Goal: Task Accomplishment & Management: Use online tool/utility

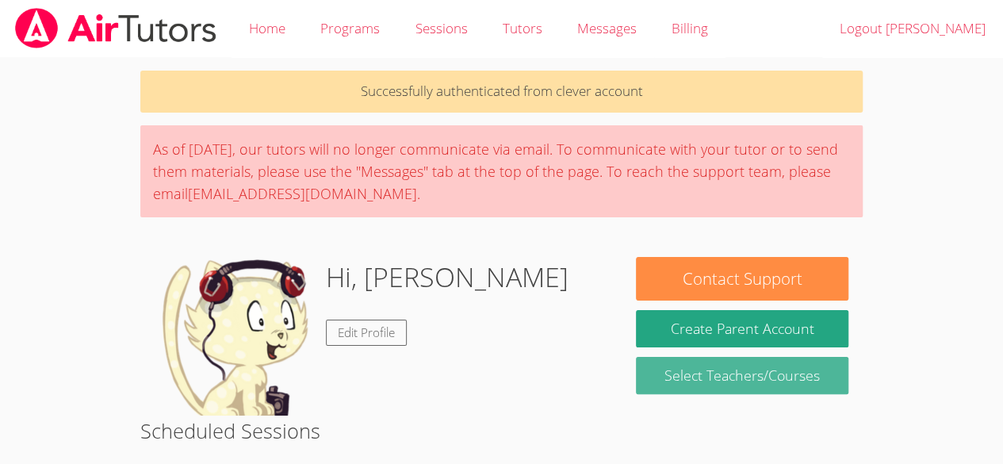
click at [743, 383] on link "Select Teachers/Courses" at bounding box center [742, 375] width 212 height 37
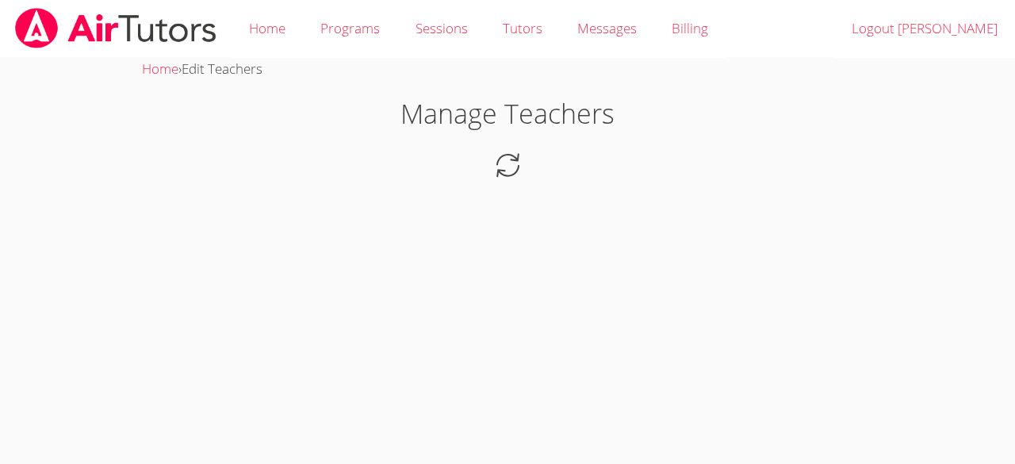
click at [617, 320] on body "Home Programs Sessions Tutors Messages Billing Logout Hilary Home › Edit Teache…" at bounding box center [507, 232] width 1015 height 464
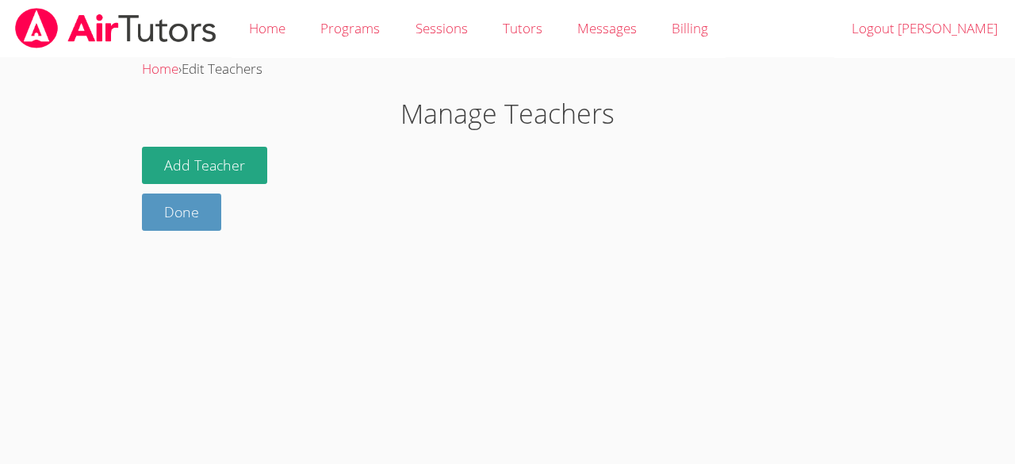
click at [653, 318] on body "Home Programs Sessions Tutors Messages Billing Logout Hilary Home › Edit Teache…" at bounding box center [507, 232] width 1015 height 464
click at [151, 172] on button "Add Teacher" at bounding box center [204, 165] width 125 height 37
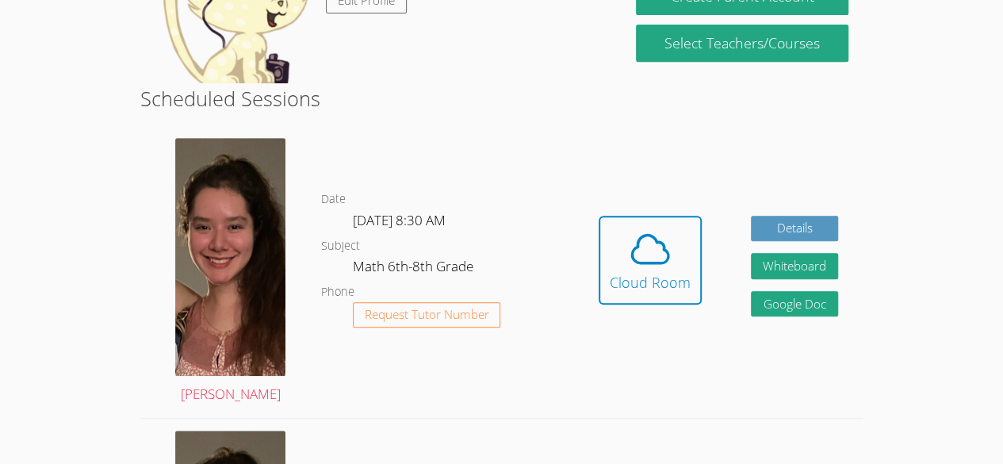
scroll to position [333, 0]
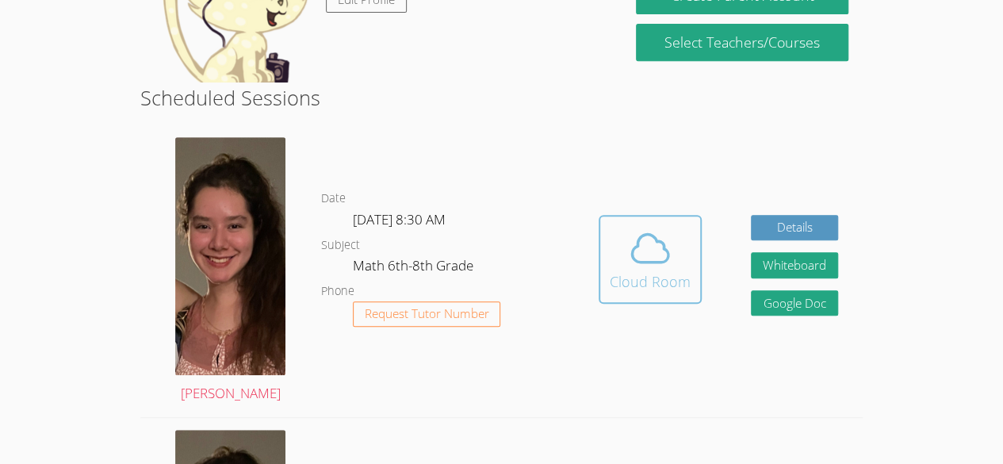
click at [613, 278] on div "Cloud Room" at bounding box center [650, 281] width 81 height 22
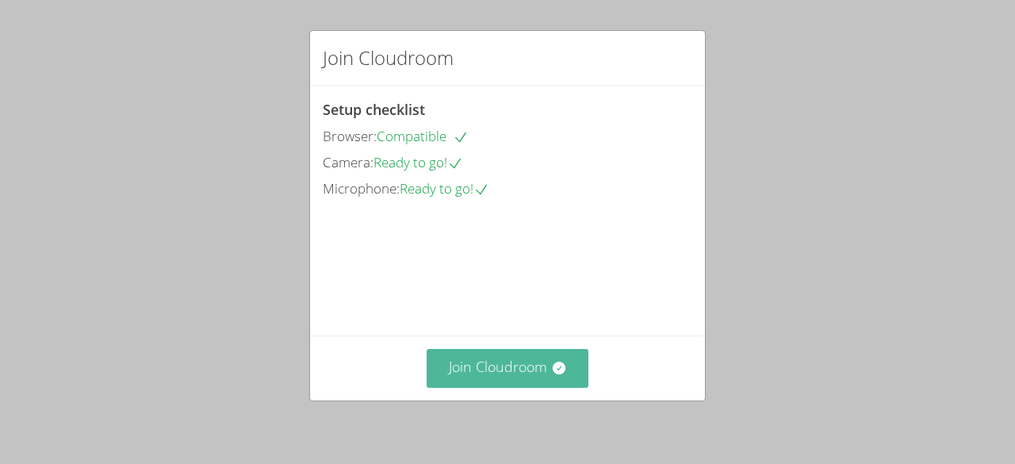
click at [491, 365] on button "Join Cloudroom" at bounding box center [507, 368] width 162 height 39
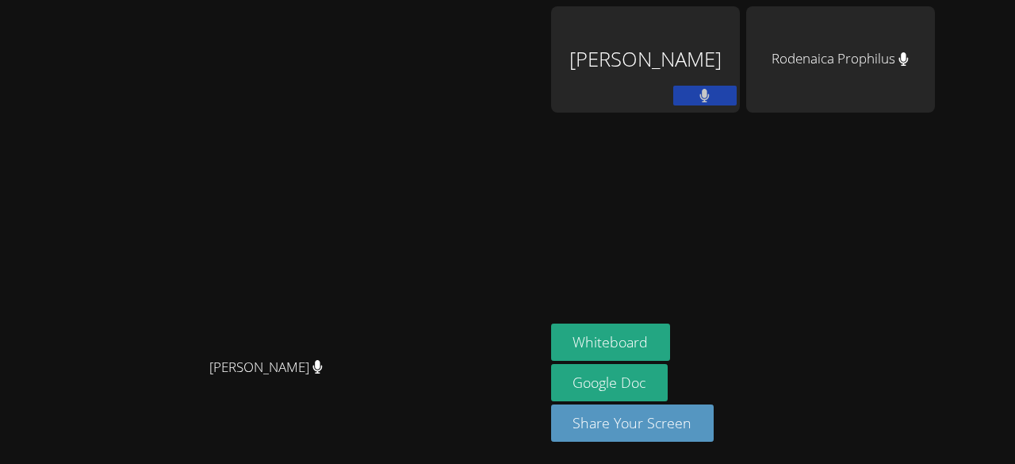
click at [724, 339] on div "Whiteboard Google Doc Share Your Screen" at bounding box center [743, 388] width 384 height 131
click at [645, 344] on button "Whiteboard" at bounding box center [611, 341] width 120 height 37
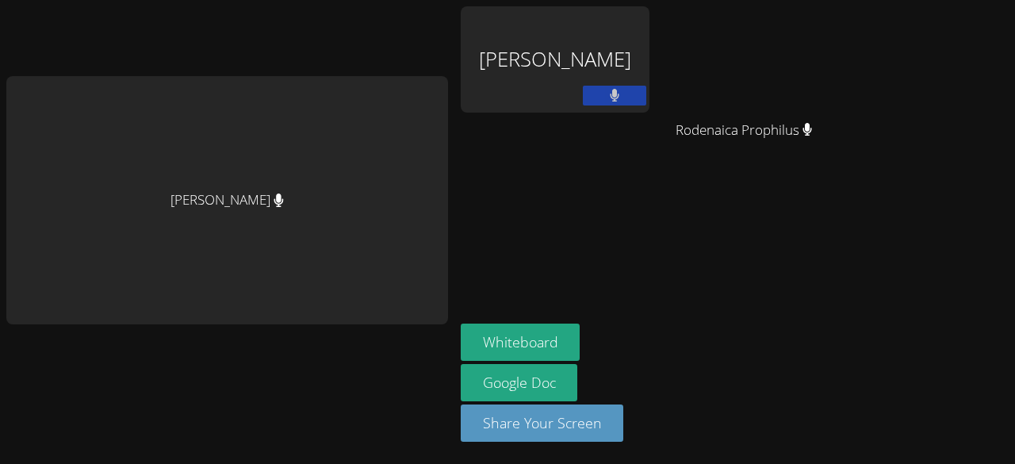
click at [346, 195] on div "[PERSON_NAME]" at bounding box center [227, 200] width 442 height 248
click at [328, 155] on div "[PERSON_NAME]" at bounding box center [227, 200] width 442 height 248
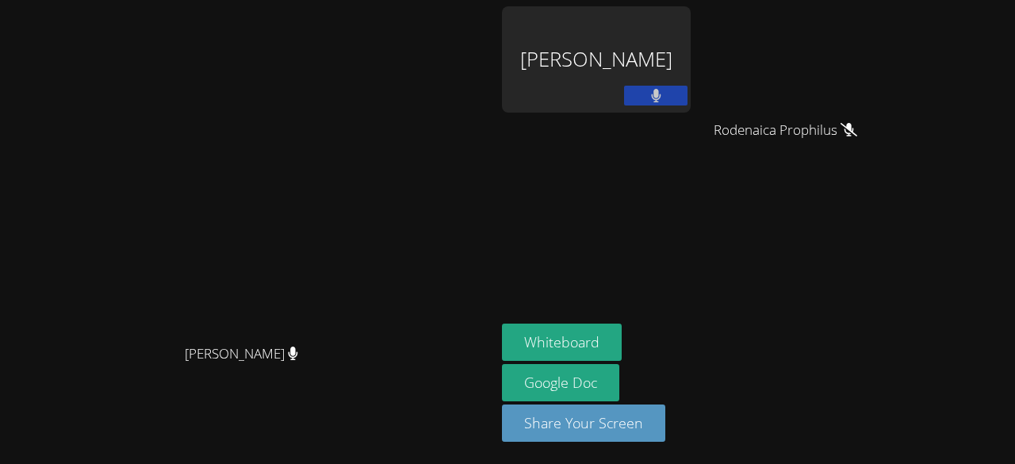
click at [687, 93] on button at bounding box center [655, 96] width 63 height 20
click at [687, 86] on button at bounding box center [655, 96] width 63 height 20
click at [885, 167] on div "Rodenaica Prophilus" at bounding box center [791, 144] width 189 height 63
click at [857, 134] on span "Rodenaica Prophilus" at bounding box center [784, 130] width 143 height 23
click at [873, 147] on div "Rodenaica Prophilus" at bounding box center [791, 144] width 189 height 63
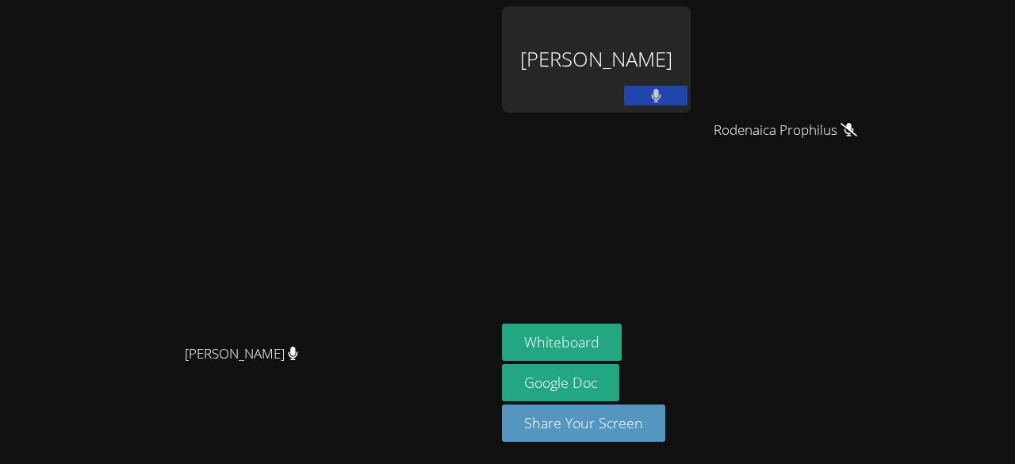
click at [690, 51] on div "[PERSON_NAME]" at bounding box center [596, 59] width 189 height 106
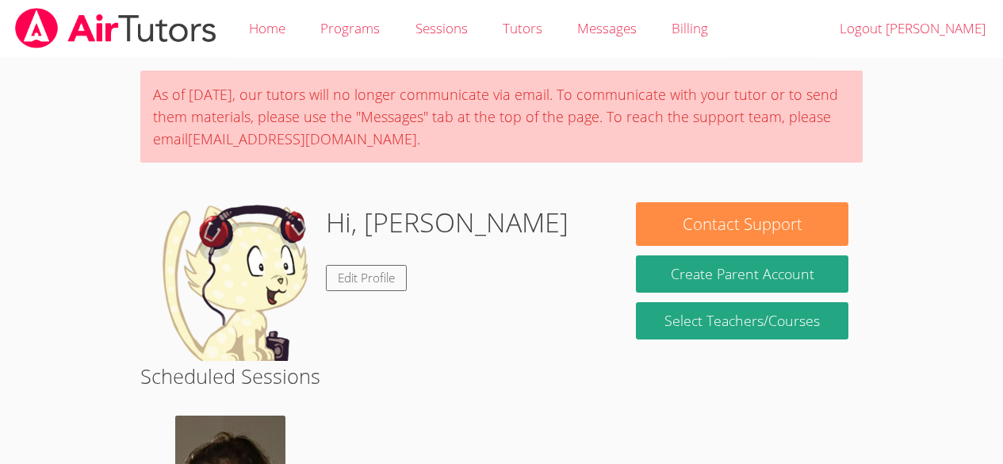
scroll to position [333, 0]
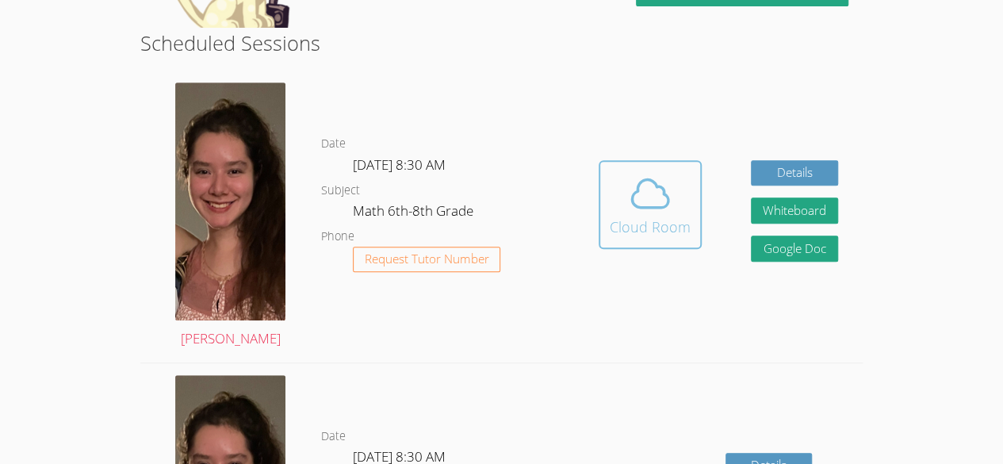
click at [634, 209] on icon at bounding box center [650, 193] width 44 height 44
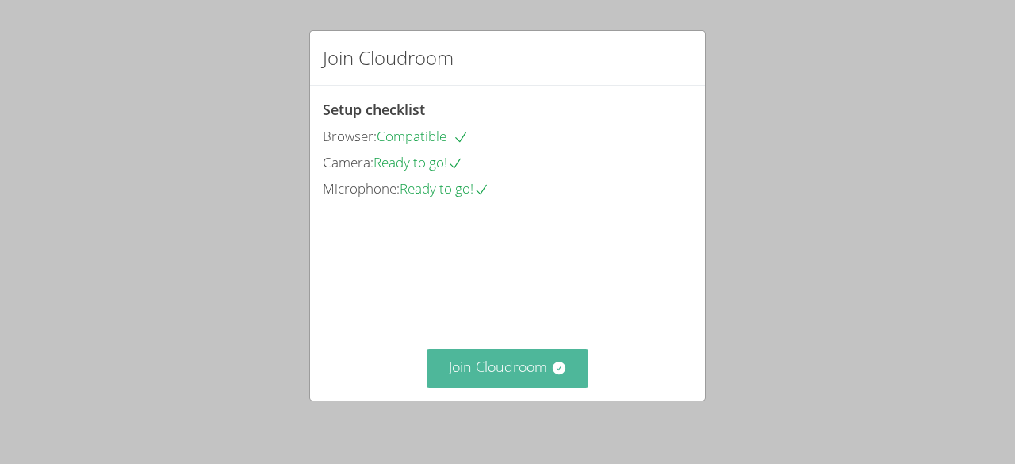
click at [512, 384] on button "Join Cloudroom" at bounding box center [507, 368] width 162 height 39
